Goal: Task Accomplishment & Management: Manage account settings

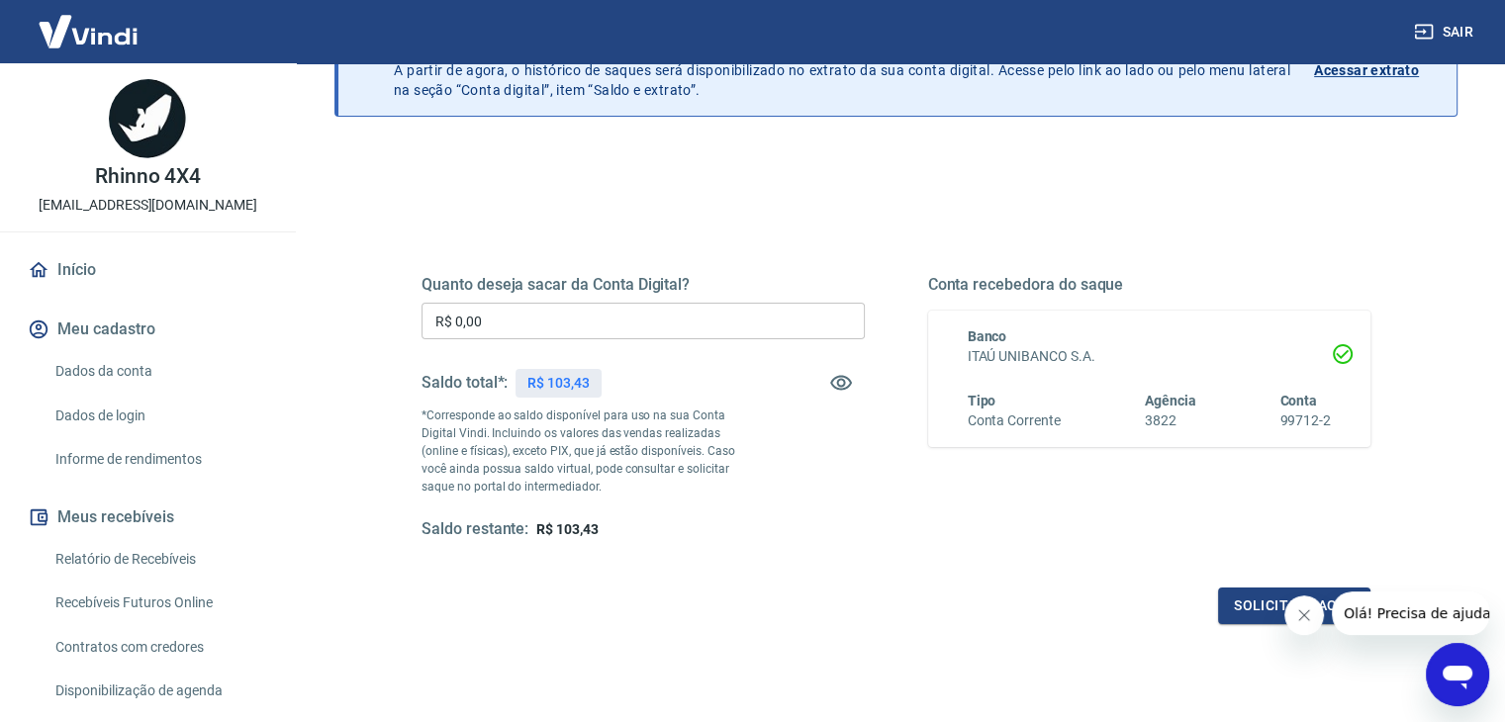
scroll to position [255, 0]
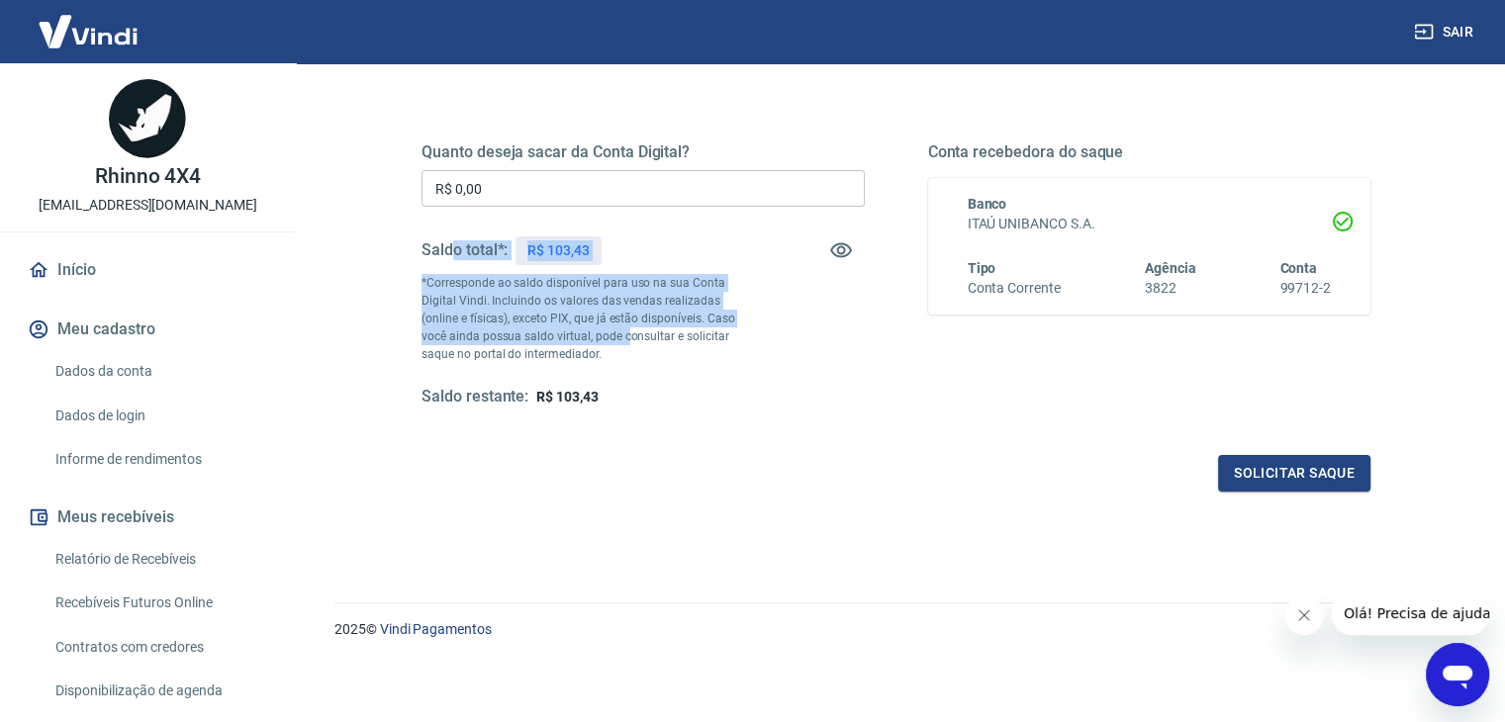
drag, startPoint x: 452, startPoint y: 270, endPoint x: 605, endPoint y: 319, distance: 159.9
click at [600, 326] on div "Quanto deseja sacar da Conta Digital? R$ 0,00 ​ Saldo total*: R$ 103,43 *Corres…" at bounding box center [642, 274] width 443 height 265
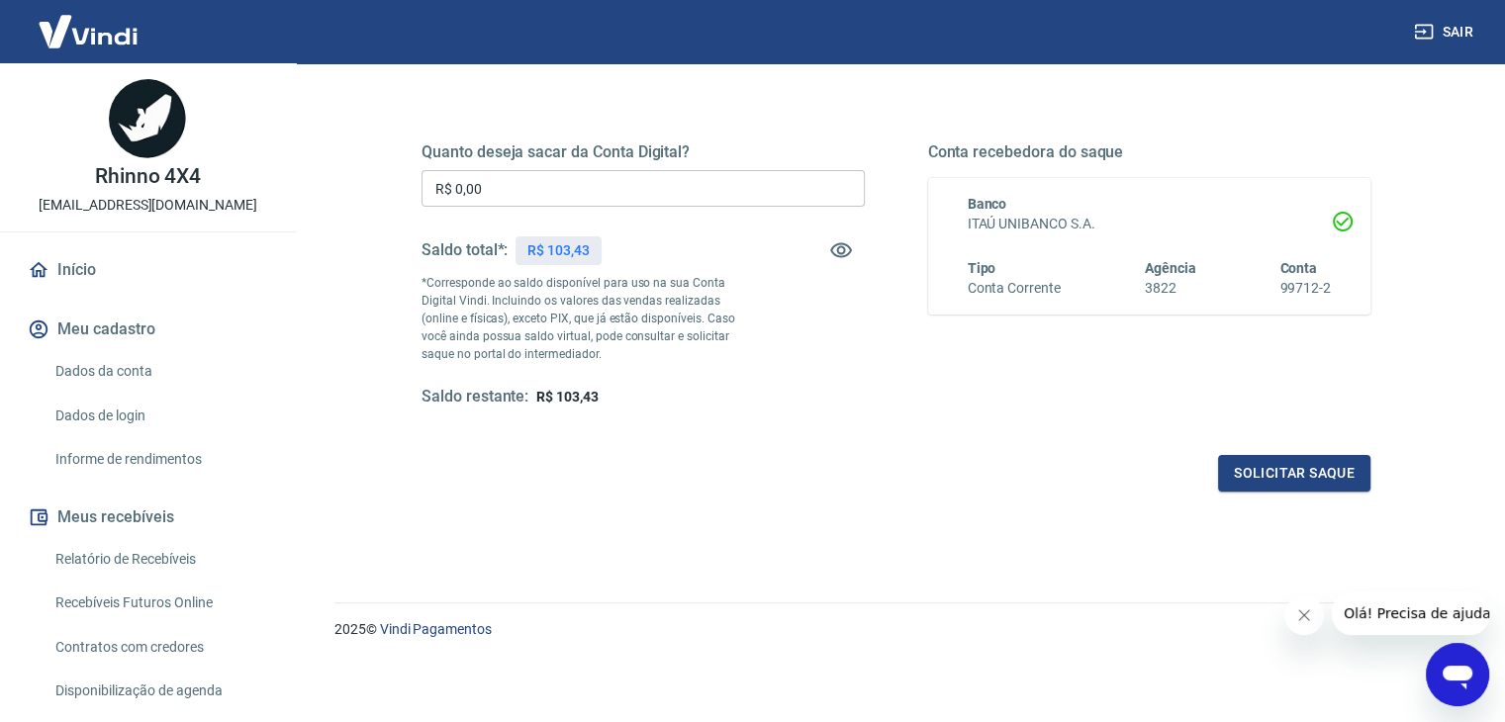
click at [609, 314] on p "*Corresponde ao saldo disponível para uso na sua Conta Digital Vindi. Incluindo…" at bounding box center [587, 318] width 332 height 89
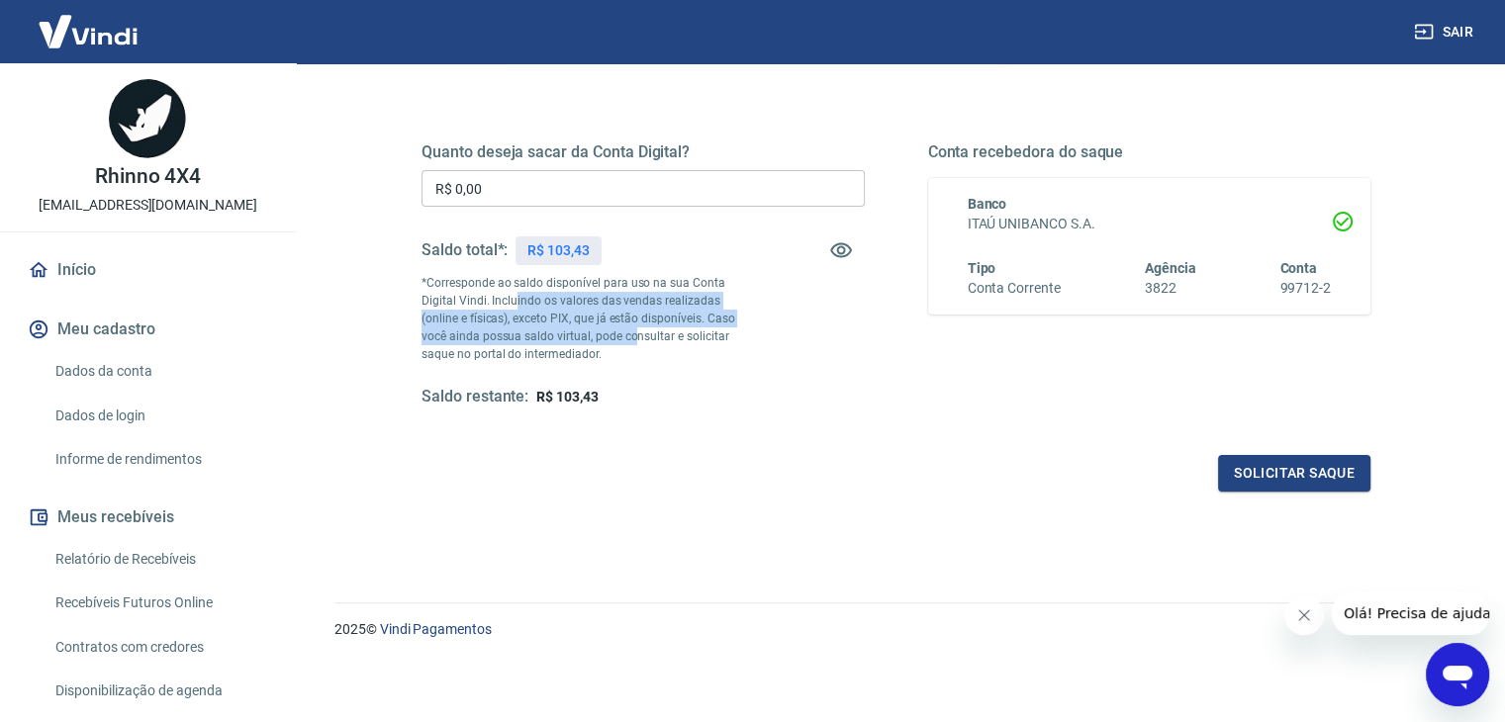
drag, startPoint x: 594, startPoint y: 314, endPoint x: 603, endPoint y: 329, distance: 18.2
click at [603, 329] on p "*Corresponde ao saldo disponível para uso na sua Conta Digital Vindi. Incluindo…" at bounding box center [587, 318] width 332 height 89
click at [607, 319] on p "*Corresponde ao saldo disponível para uso na sua Conta Digital Vindi. Incluindo…" at bounding box center [587, 318] width 332 height 89
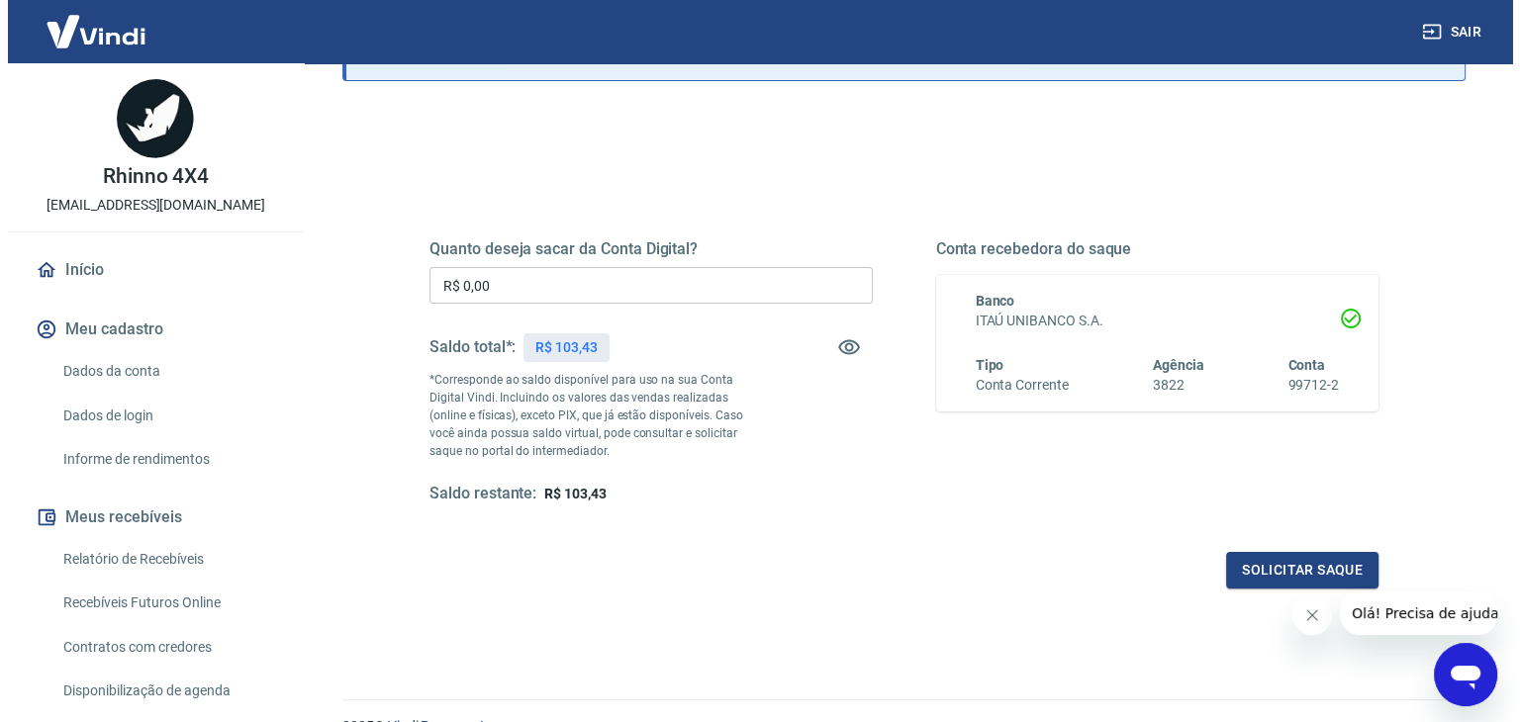
scroll to position [0, 0]
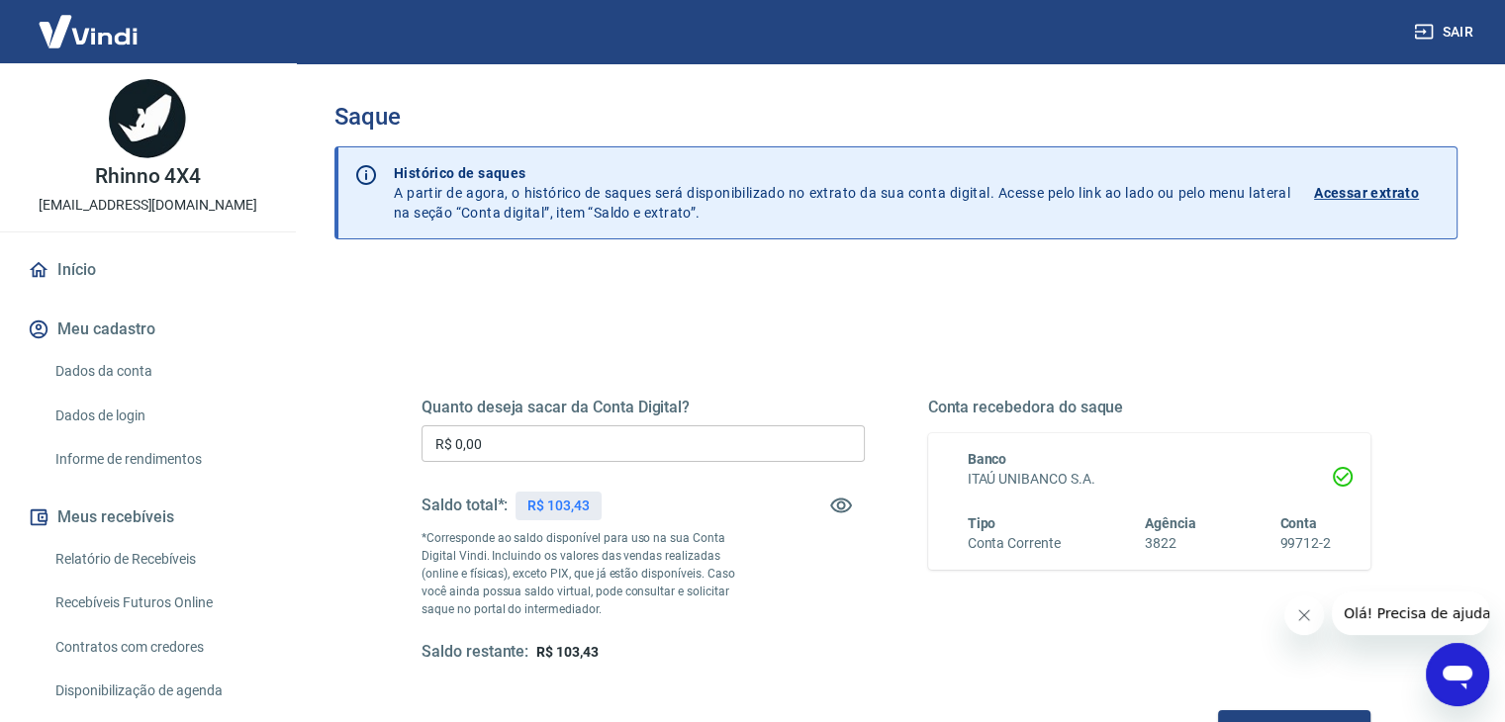
click at [135, 564] on link "Relatório de Recebíveis" at bounding box center [159, 559] width 225 height 41
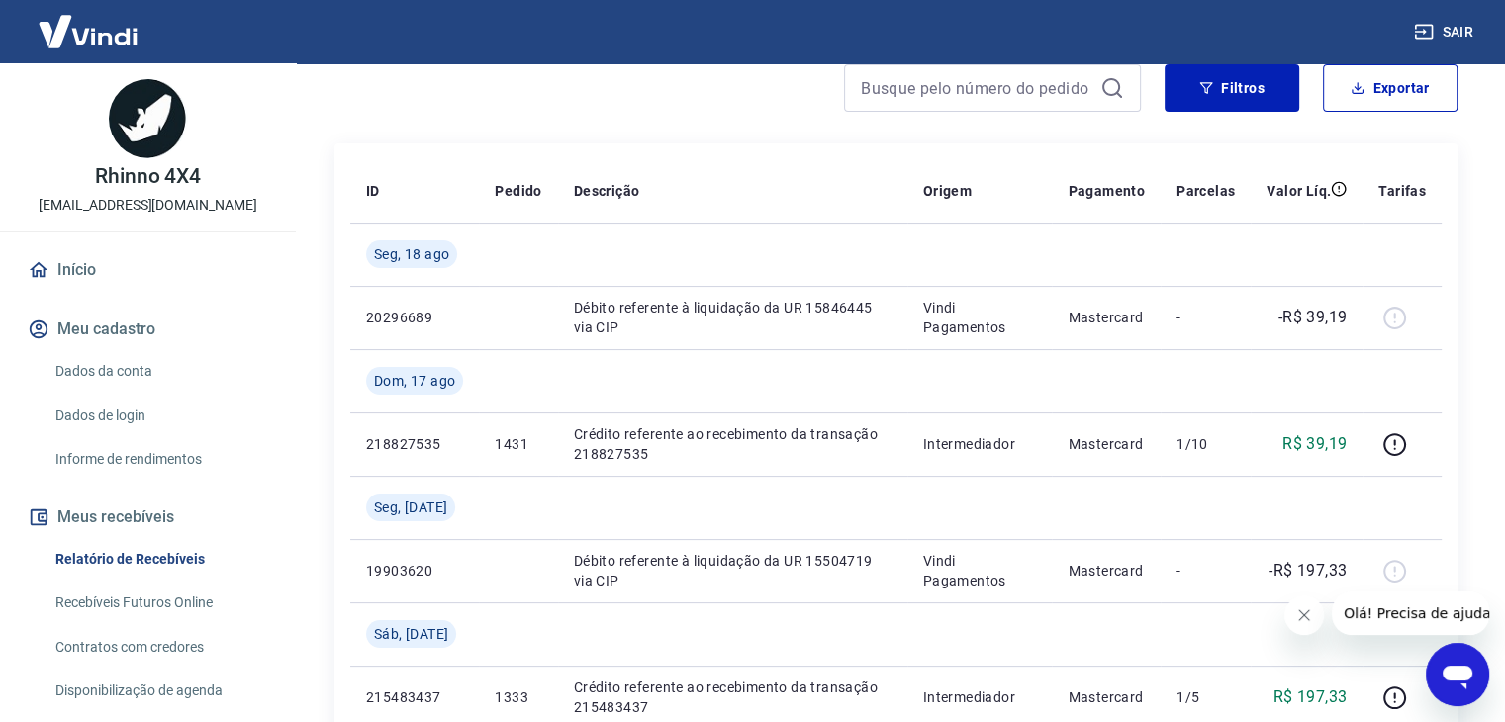
scroll to position [396, 0]
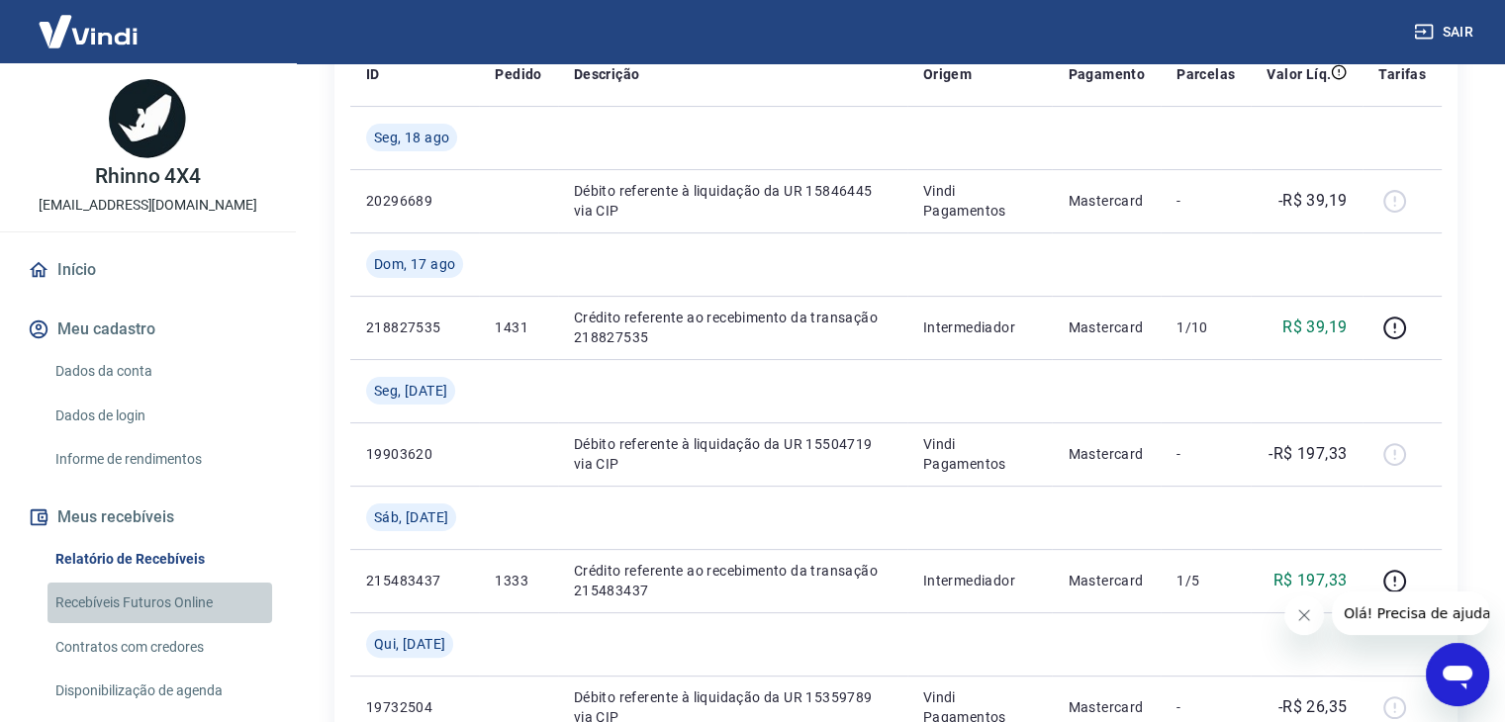
click at [195, 607] on link "Recebíveis Futuros Online" at bounding box center [159, 603] width 225 height 41
